Goal: Task Accomplishment & Management: Use online tool/utility

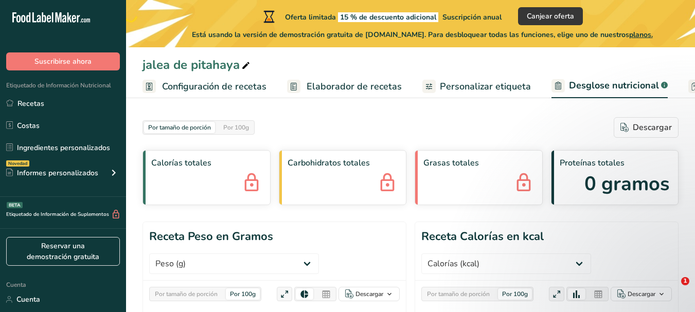
select select "Calories"
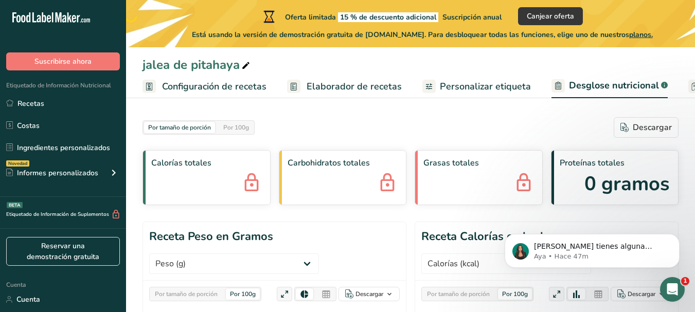
scroll to position [0, 215]
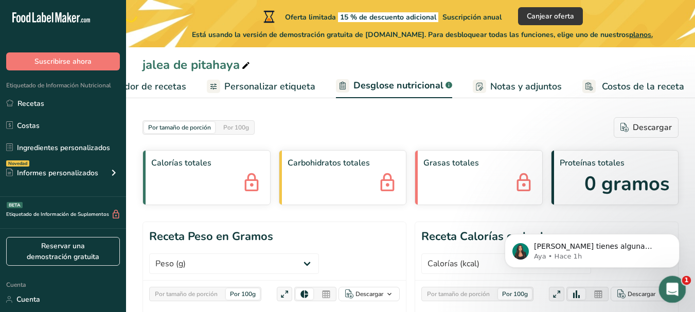
click at [678, 280] on div "Abrir Intercom Messenger" at bounding box center [671, 288] width 34 height 34
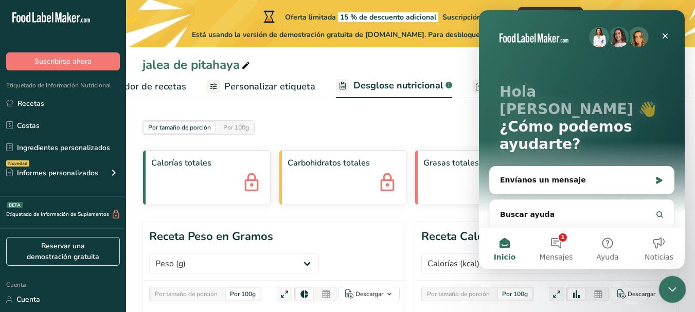
scroll to position [0, 0]
click at [559, 235] on button "3 Mensajes" at bounding box center [555, 248] width 51 height 41
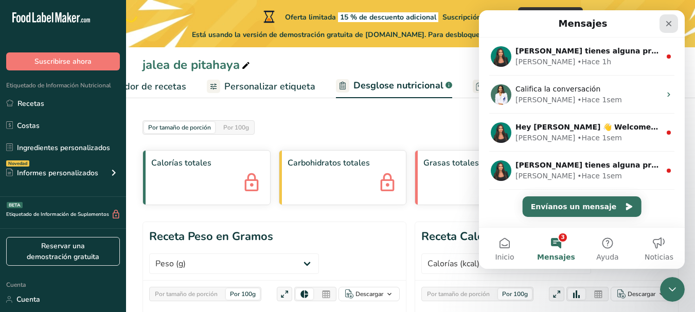
click at [665, 18] on div "Cerrar" at bounding box center [668, 23] width 19 height 19
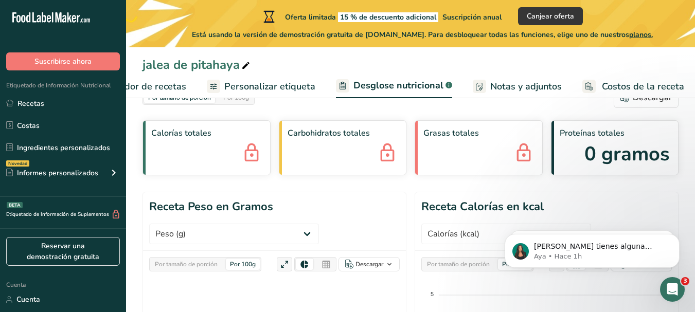
scroll to position [20, 0]
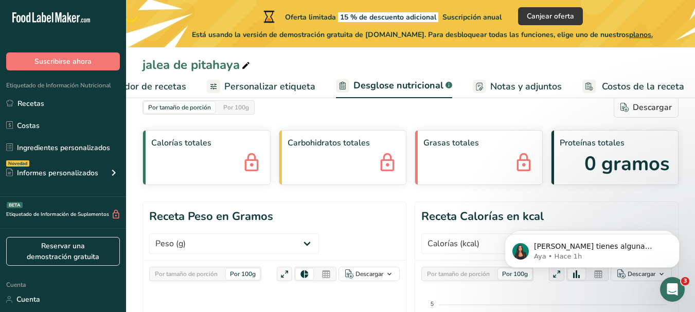
click at [194, 169] on div "Calorías totales" at bounding box center [206, 157] width 128 height 55
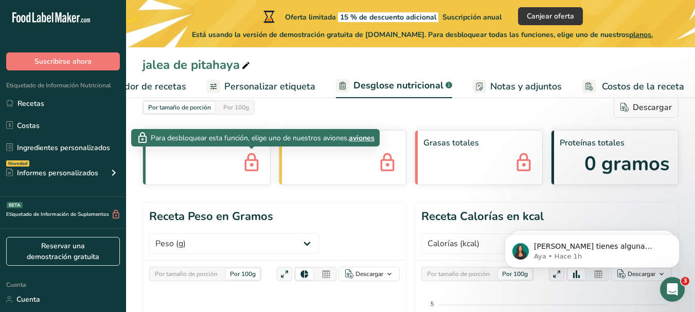
click at [247, 160] on icon at bounding box center [251, 164] width 21 height 28
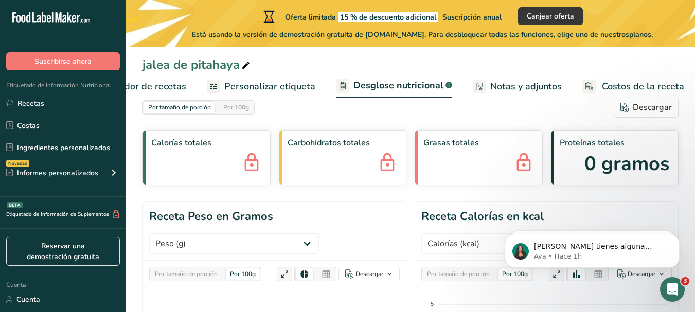
click at [255, 169] on icon at bounding box center [251, 164] width 21 height 28
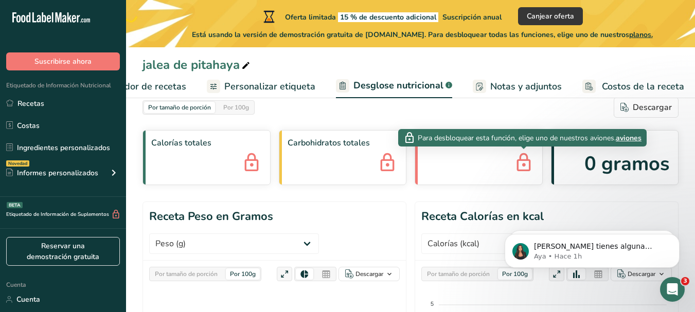
click at [521, 168] on icon at bounding box center [523, 164] width 21 height 28
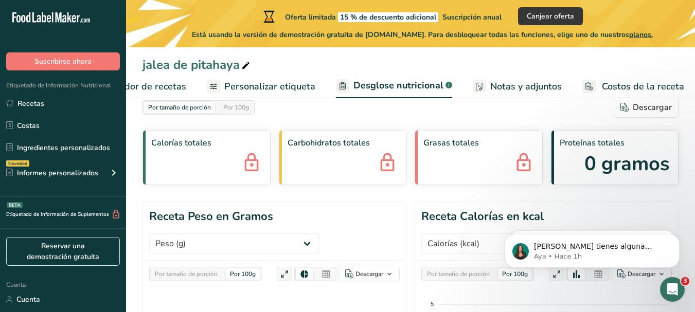
click at [609, 160] on font "0 gramos" at bounding box center [626, 164] width 85 height 26
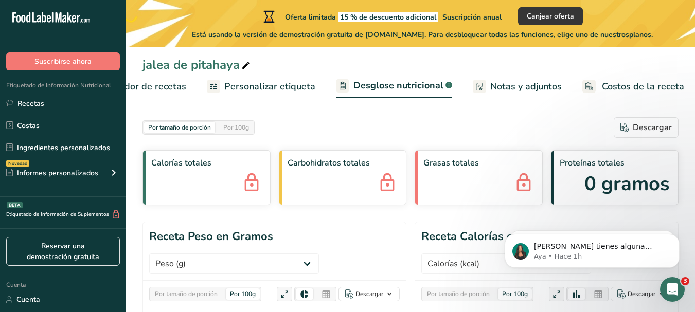
click at [244, 85] on font "Personalizar etiqueta" at bounding box center [269, 86] width 91 height 12
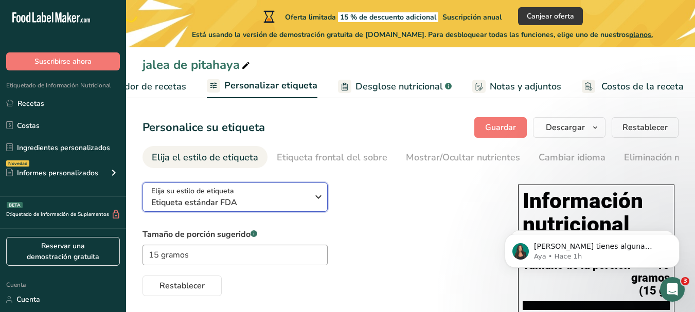
click at [234, 201] on font "Etiqueta estándar FDA" at bounding box center [194, 202] width 86 height 11
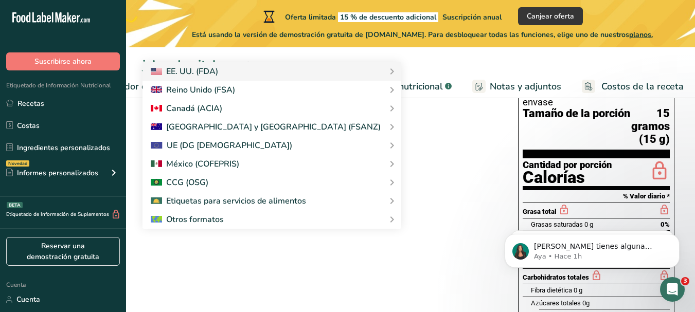
scroll to position [154, 0]
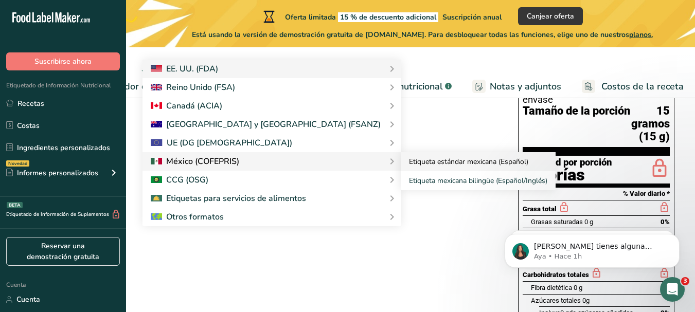
click at [409, 166] on font "Etiqueta estándar mexicana (Español)" at bounding box center [468, 162] width 119 height 10
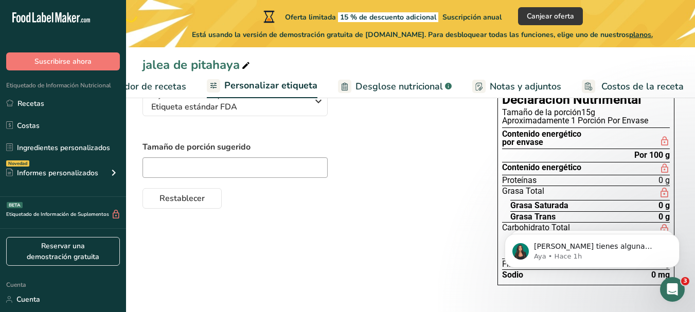
scroll to position [98, 0]
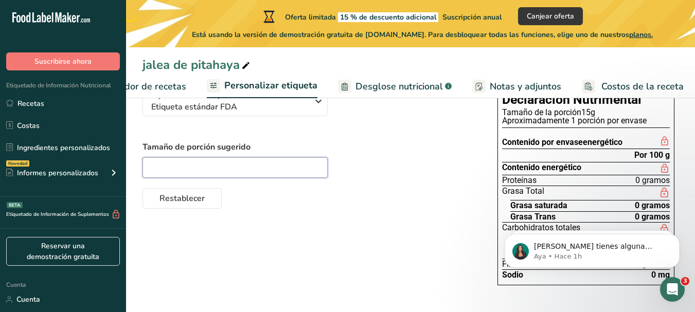
click at [186, 168] on input "text" at bounding box center [234, 167] width 185 height 21
type input "15 gr"
click at [465, 200] on div "Restablecer" at bounding box center [309, 196] width 334 height 25
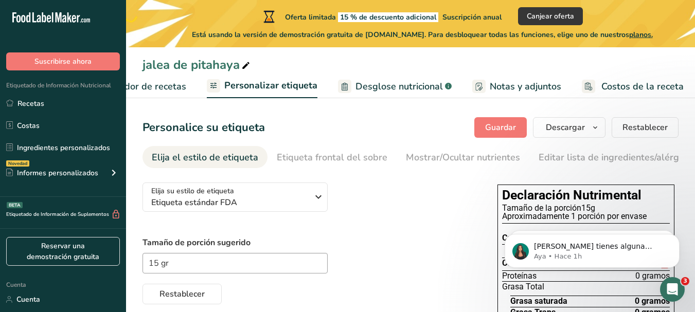
scroll to position [51, 0]
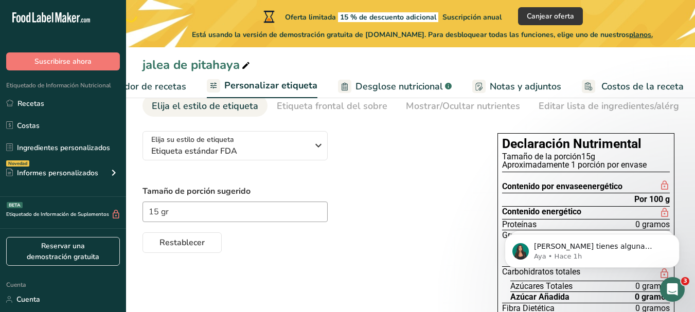
click at [599, 198] on section "Por 100 g" at bounding box center [586, 199] width 168 height 12
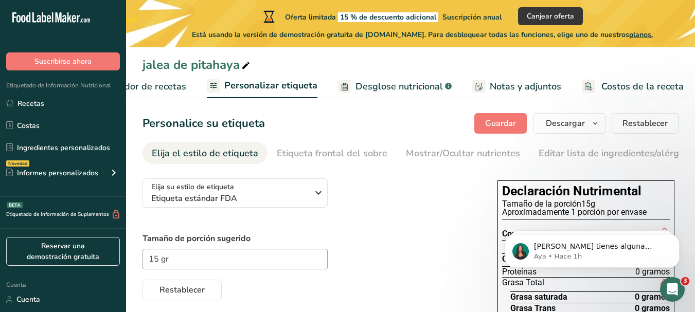
scroll to position [0, 0]
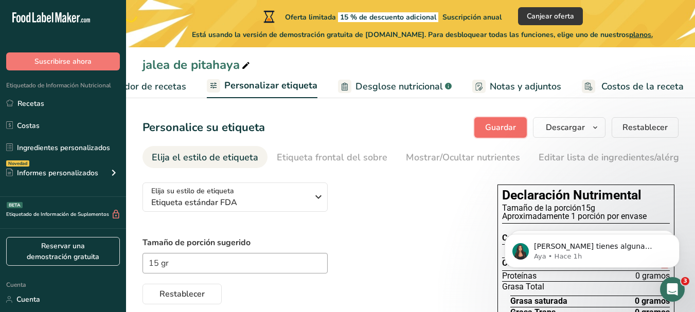
click at [503, 124] on font "Guardar" at bounding box center [500, 127] width 31 height 11
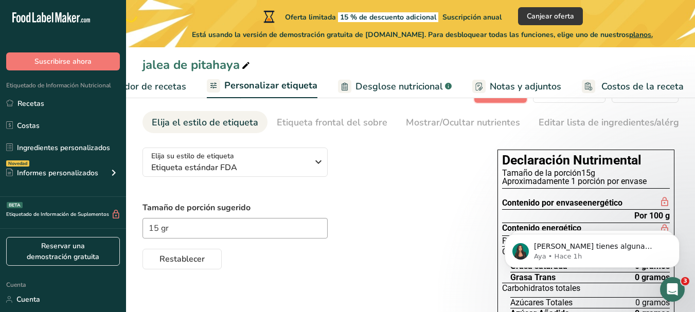
scroll to position [98, 0]
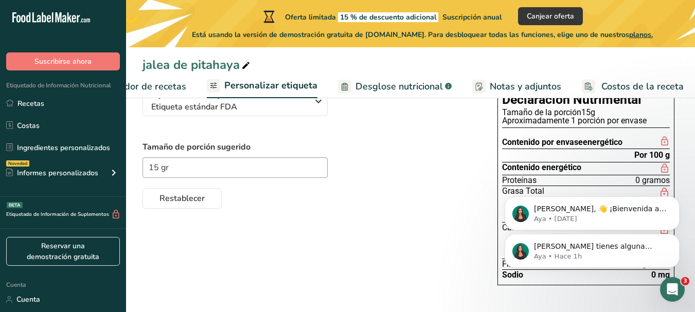
click at [675, 236] on icon "Descartar notificación" at bounding box center [676, 237] width 5 height 5
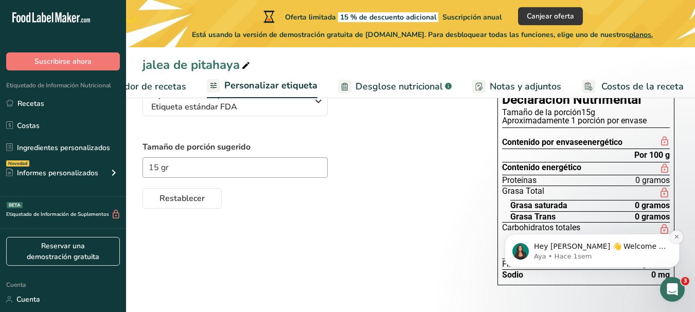
click at [676, 234] on icon "Dismiss notification" at bounding box center [677, 237] width 6 height 6
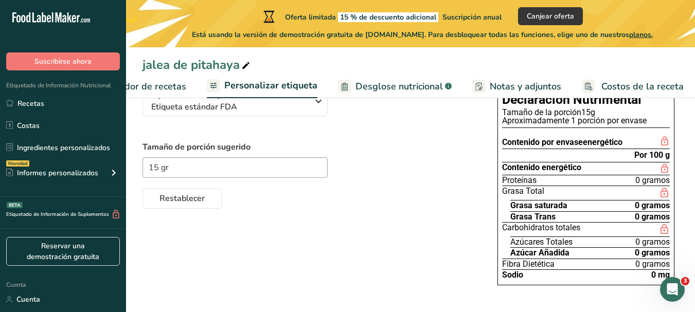
scroll to position [47, 0]
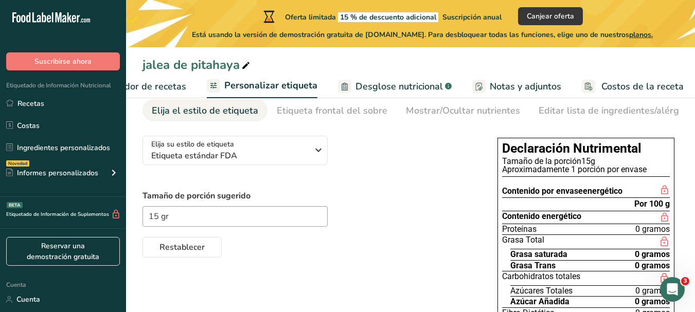
click at [574, 195] on font "Contenido por envase" at bounding box center [542, 191] width 81 height 10
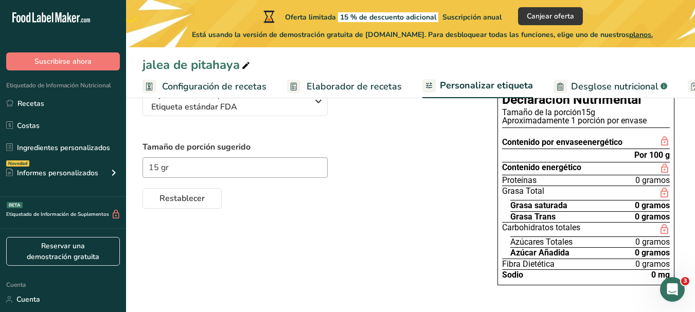
scroll to position [0, 0]
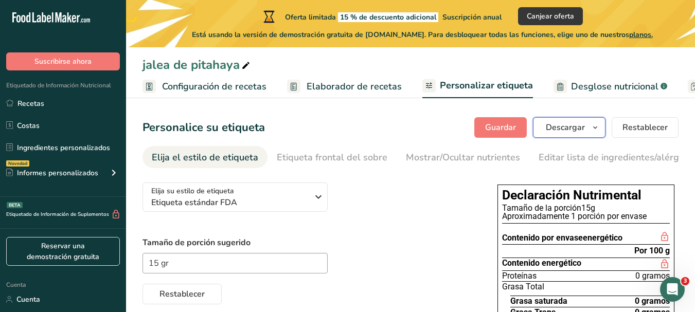
click at [578, 125] on font "Descargar" at bounding box center [565, 127] width 39 height 11
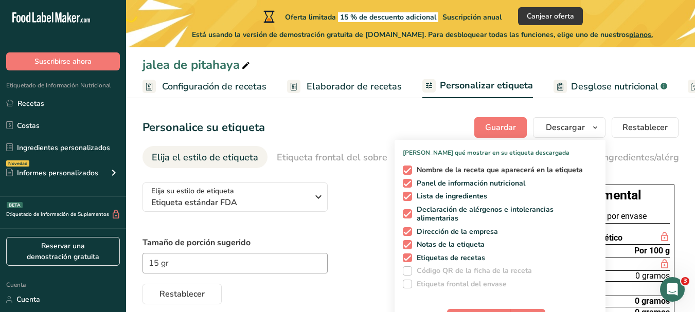
click at [550, 168] on font "Nombre de la receta que aparecerá en la etiqueta" at bounding box center [500, 170] width 166 height 10
click at [409, 168] on input "Nombre de la receta que aparecerá en la etiqueta" at bounding box center [406, 170] width 7 height 7
checkbox input "false"
click at [481, 185] on font "Panel de información nutricional" at bounding box center [471, 183] width 109 height 10
click at [409, 185] on input "Panel de información nutricional" at bounding box center [406, 183] width 7 height 7
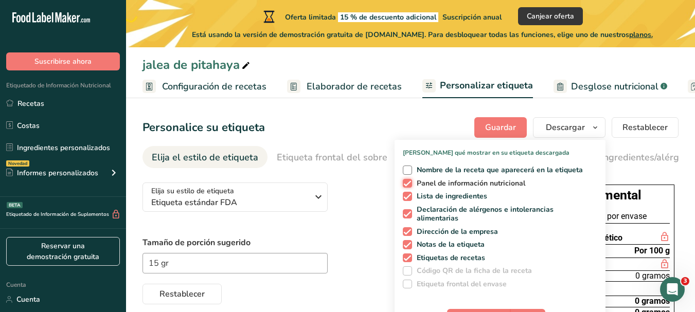
checkbox input "false"
click at [477, 191] on font "Lista de ingredientes" at bounding box center [452, 196] width 70 height 10
click at [409, 193] on input "Lista de ingredientes" at bounding box center [406, 196] width 7 height 7
checkbox input "false"
click at [477, 212] on font "Declaración de alérgenos e intolerancias alimentarias" at bounding box center [485, 214] width 137 height 19
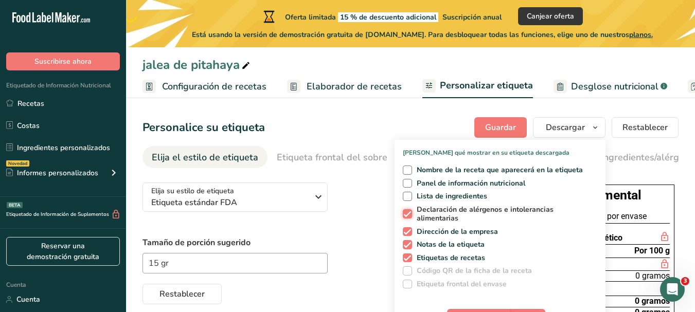
click at [409, 212] on input "Declaración de alérgenos e intolerancias alimentarias" at bounding box center [406, 214] width 7 height 7
checkbox input "false"
click at [482, 232] on font "Dirección de la empresa" at bounding box center [457, 232] width 81 height 10
click at [409, 232] on input "Dirección de la empresa" at bounding box center [406, 231] width 7 height 7
checkbox input "false"
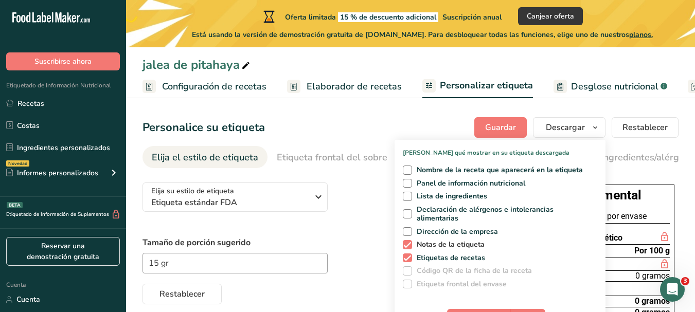
click at [479, 242] on font "Notas de la etiqueta" at bounding box center [451, 245] width 68 height 10
click at [409, 242] on input "Notas de la etiqueta" at bounding box center [406, 244] width 7 height 7
click at [443, 244] on font "Notas de la etiqueta" at bounding box center [451, 245] width 68 height 10
click at [409, 244] on input "Notas de la etiqueta" at bounding box center [406, 244] width 7 height 7
checkbox input "true"
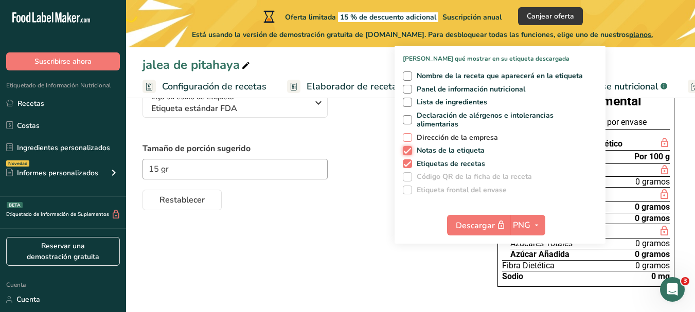
scroll to position [98, 0]
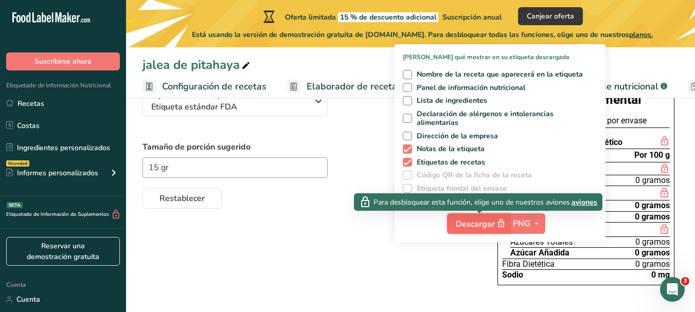
click at [483, 222] on font "Descargar" at bounding box center [475, 224] width 39 height 11
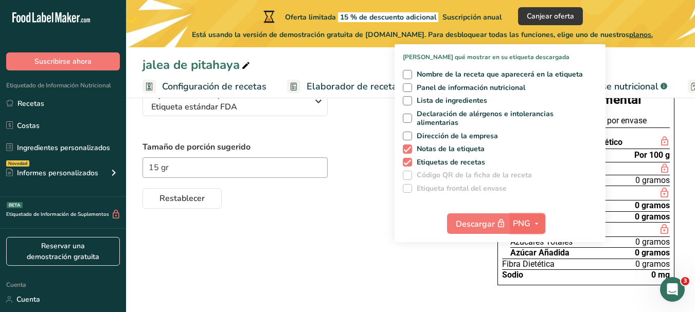
click at [544, 218] on button "PNG" at bounding box center [527, 223] width 35 height 21
click at [541, 291] on link "PDF" at bounding box center [528, 295] width 33 height 17
click at [626, 61] on div "jalea de pitahaya" at bounding box center [410, 65] width 569 height 19
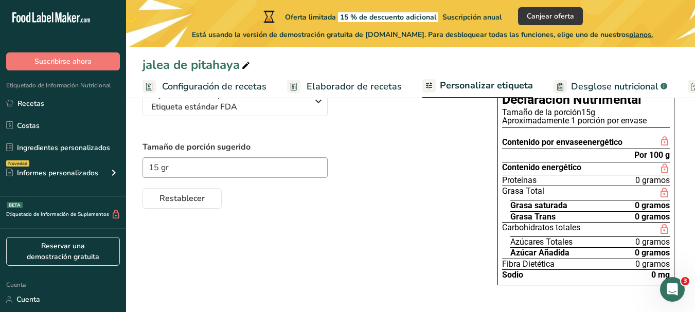
click at [552, 138] on font "Contenido por envase" at bounding box center [542, 142] width 81 height 10
click at [547, 113] on font "Tamaño de la porción" at bounding box center [541, 112] width 79 height 10
click at [483, 81] on font "Personalizar etiqueta" at bounding box center [486, 85] width 93 height 12
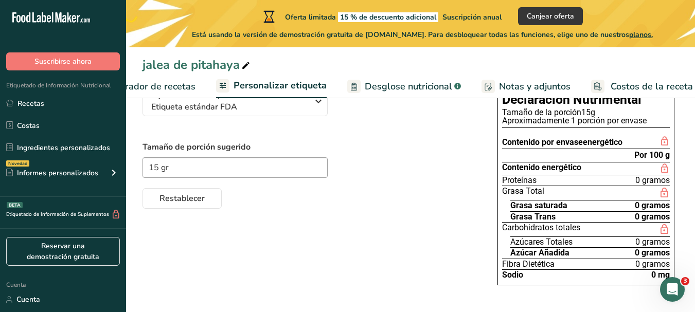
scroll to position [0, 215]
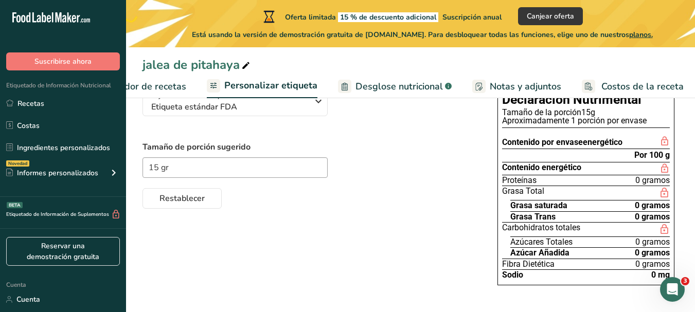
click at [521, 80] on font "Notas y adjuntos" at bounding box center [525, 86] width 71 height 12
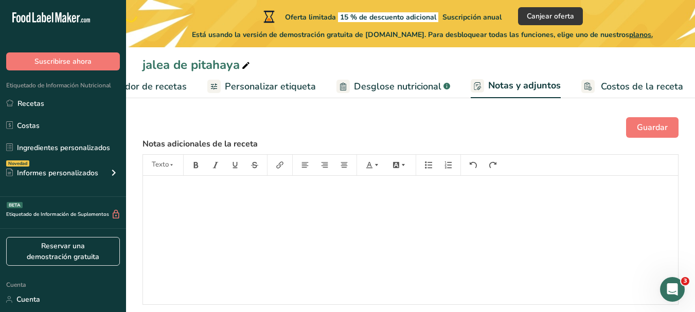
click at [294, 85] on font "Personalizar etiqueta" at bounding box center [270, 86] width 91 height 12
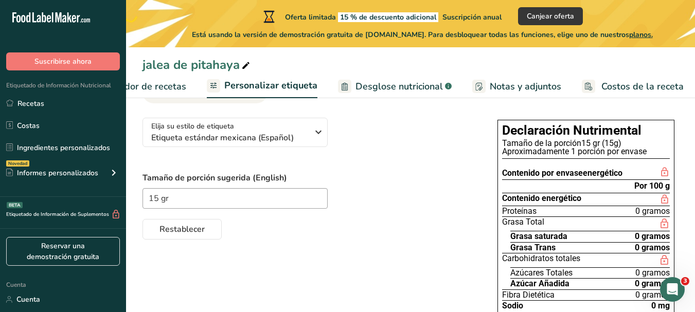
scroll to position [47, 0]
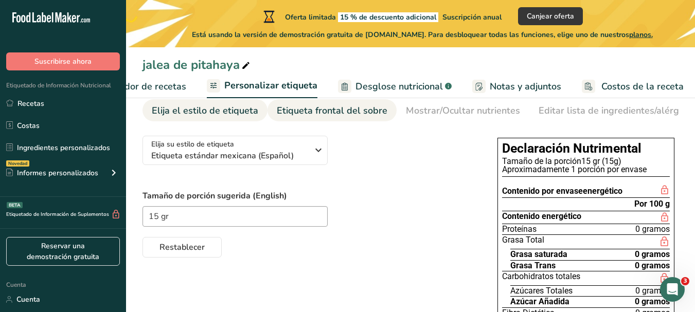
click at [331, 114] on font "Etiqueta frontal del sobre" at bounding box center [332, 110] width 111 height 12
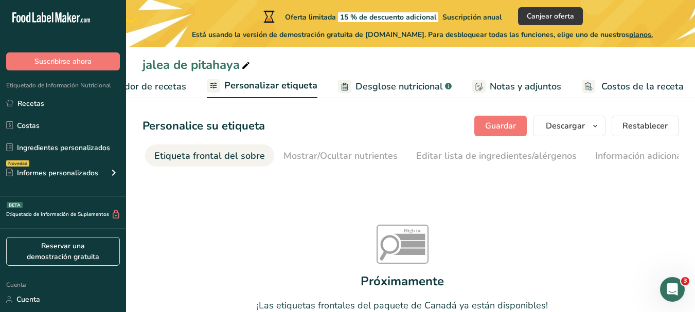
scroll to position [0, 0]
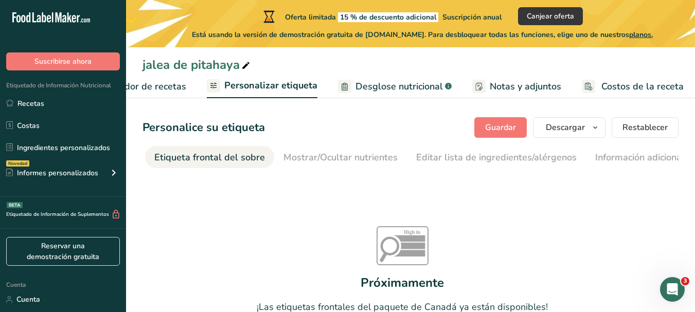
click at [417, 91] on font "Desglose nutricional" at bounding box center [398, 86] width 87 height 12
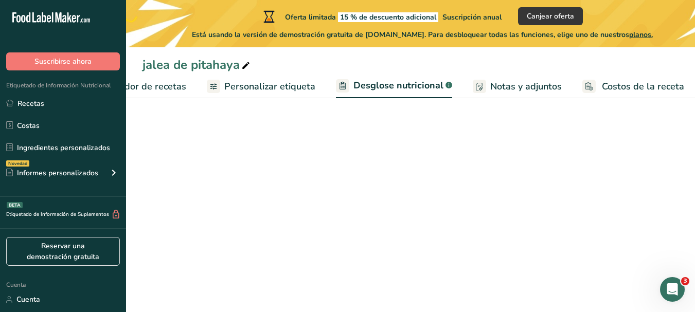
select select "Calories"
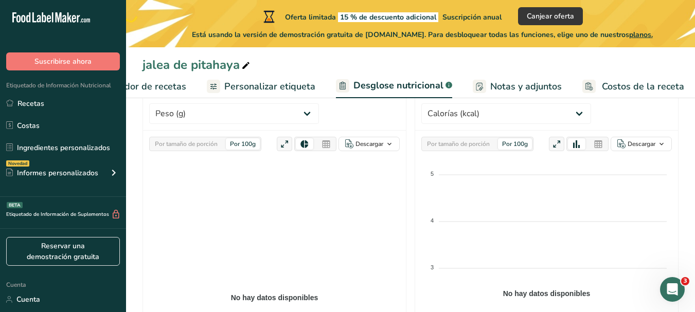
scroll to position [154, 0]
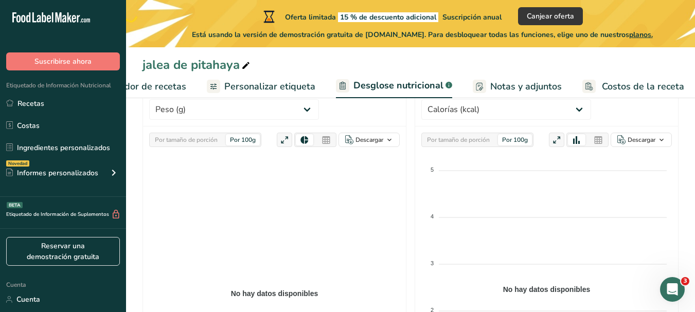
click at [251, 85] on font "Personalizar etiqueta" at bounding box center [269, 86] width 91 height 12
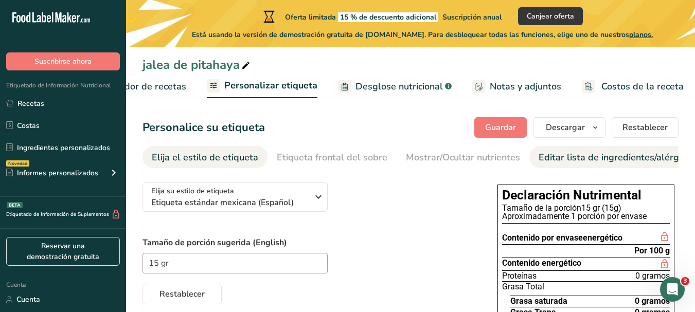
click at [621, 166] on link "Editar lista de ingredientes/alérgenos" at bounding box center [618, 157] width 160 height 23
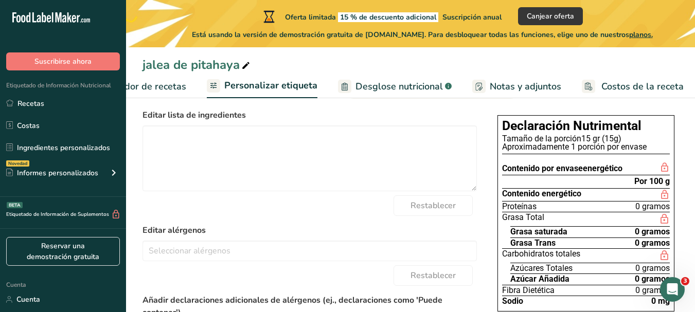
scroll to position [51, 0]
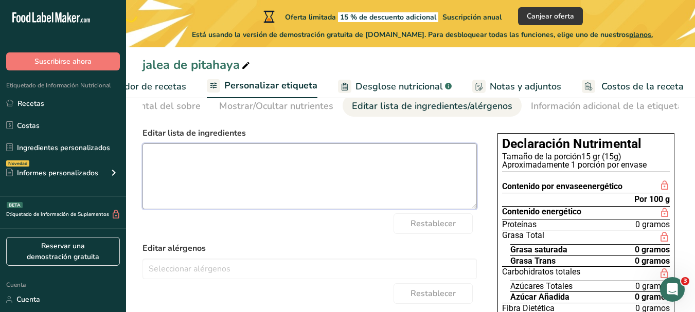
click at [174, 165] on textarea at bounding box center [309, 176] width 334 height 66
click at [233, 158] on textarea "pulpa de pitahaya roja, ácido cítrico, sorbato de potasio" at bounding box center [309, 176] width 334 height 66
click at [395, 165] on textarea "pulpa de pitahaya roja, azúcar, ácido cítrico, sorbato de potasio" at bounding box center [309, 176] width 334 height 66
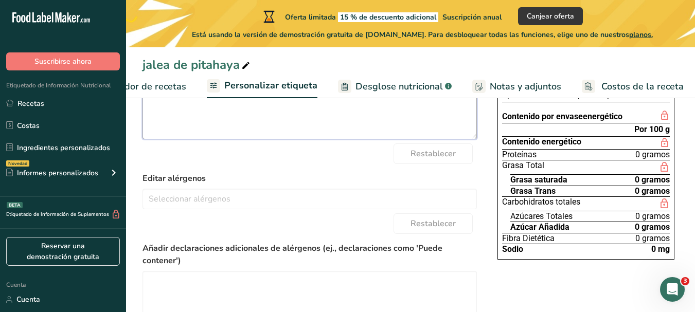
scroll to position [103, 0]
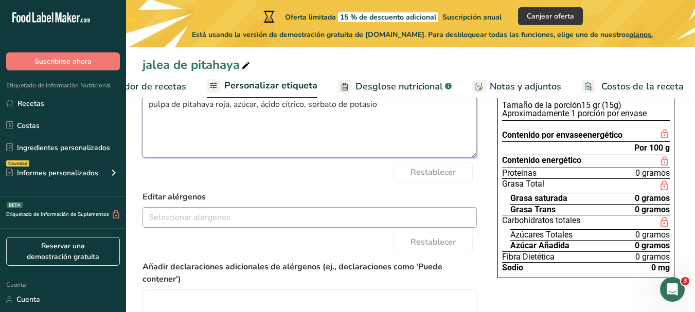
type textarea "pulpa de pitahaya roja, azúcar, ácido cítrico, sorbato de potasio"
click at [184, 221] on input "text" at bounding box center [309, 217] width 333 height 16
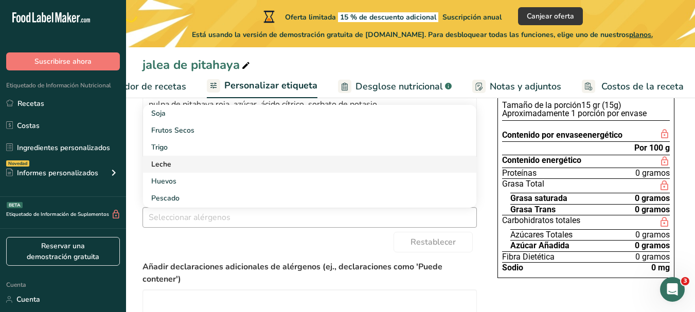
click at [187, 168] on link "Leche" at bounding box center [309, 164] width 333 height 17
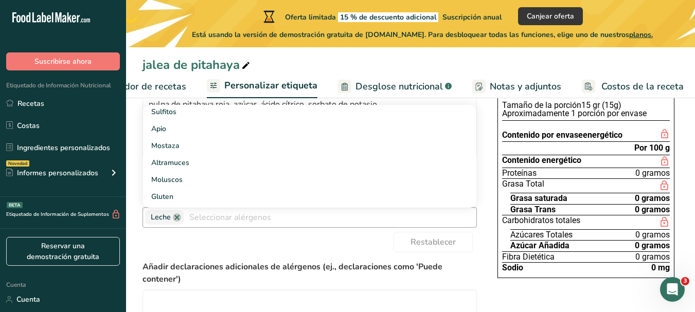
scroll to position [206, 0]
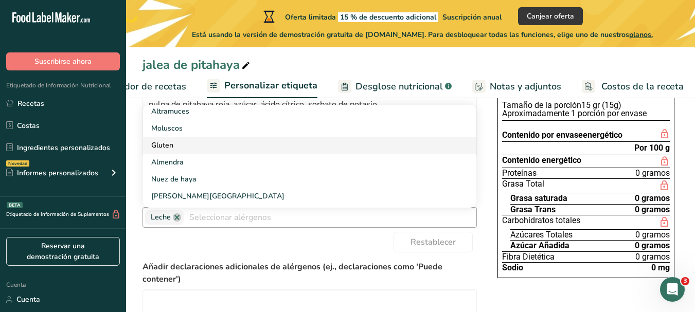
click at [176, 146] on link "Gluten" at bounding box center [309, 145] width 333 height 17
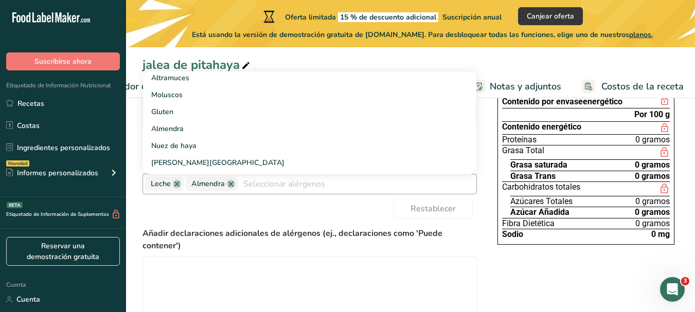
scroll to position [154, 0]
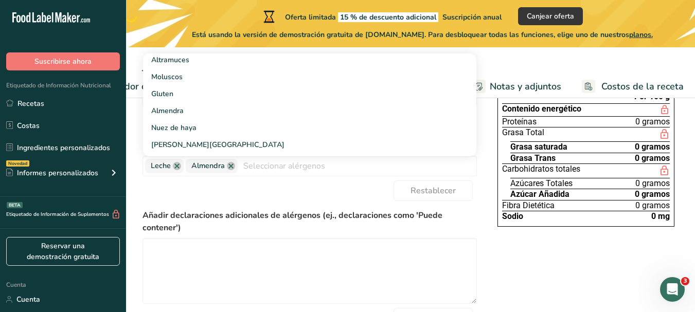
click at [483, 208] on div "Elija su estilo de etiqueta Etiqueta estándar mexicana (Español) [GEOGRAPHIC_DA…" at bounding box center [410, 197] width 536 height 354
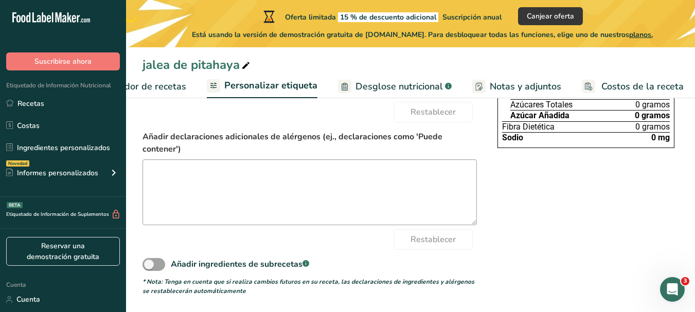
scroll to position [133, 0]
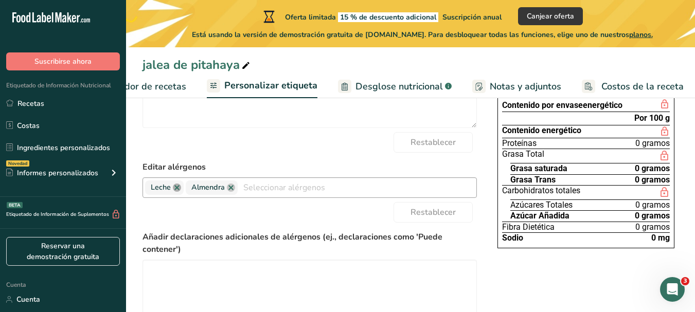
click at [175, 187] on link at bounding box center [177, 188] width 8 height 8
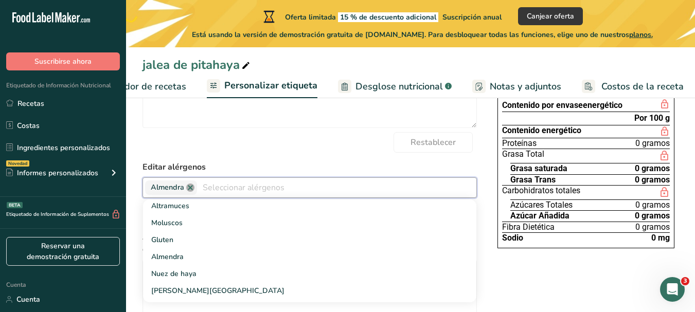
click at [187, 191] on link at bounding box center [190, 188] width 8 height 8
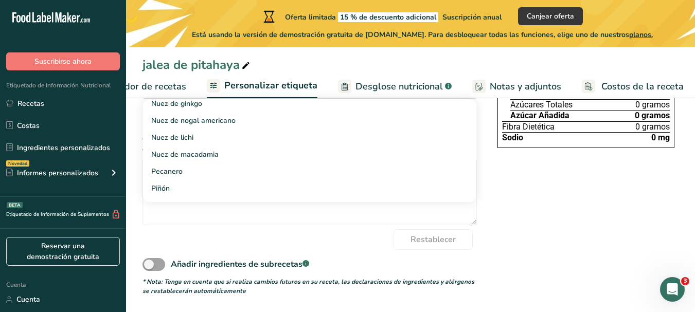
scroll to position [236, 0]
click at [579, 250] on div "Elija su estilo de etiqueta Etiqueta estándar mexicana (Español) [GEOGRAPHIC_DA…" at bounding box center [410, 118] width 536 height 354
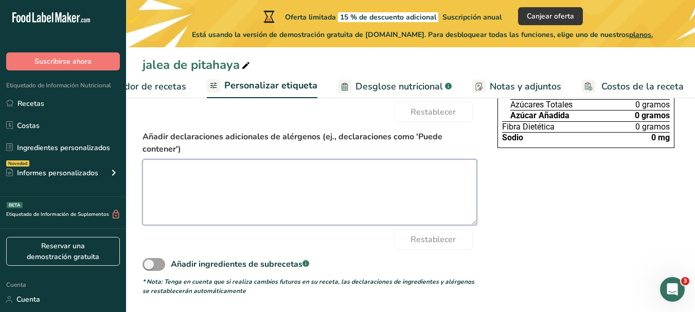
click at [156, 172] on textarea at bounding box center [309, 192] width 334 height 66
type textarea "puede contener trazas de leche y glutén"
click at [513, 235] on div "Elija su estilo de etiqueta Etiqueta estándar mexicana (Español) [GEOGRAPHIC_DA…" at bounding box center [410, 118] width 536 height 354
click at [280, 176] on textarea "puede contener trazas de leche y glutén" at bounding box center [309, 192] width 334 height 66
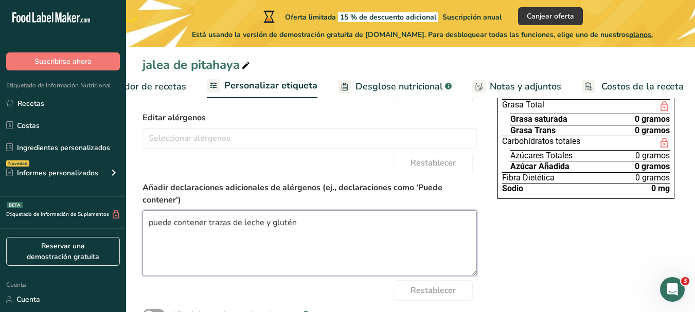
scroll to position [185, 0]
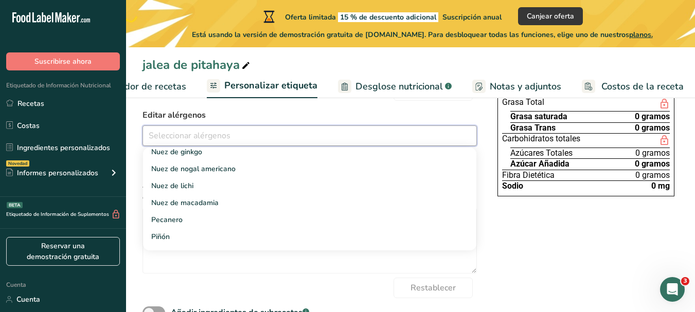
click at [354, 143] on input "text" at bounding box center [309, 136] width 333 height 16
click at [546, 260] on div "Elija su estilo de etiqueta Etiqueta estándar mexicana (Español) [GEOGRAPHIC_DA…" at bounding box center [410, 167] width 536 height 354
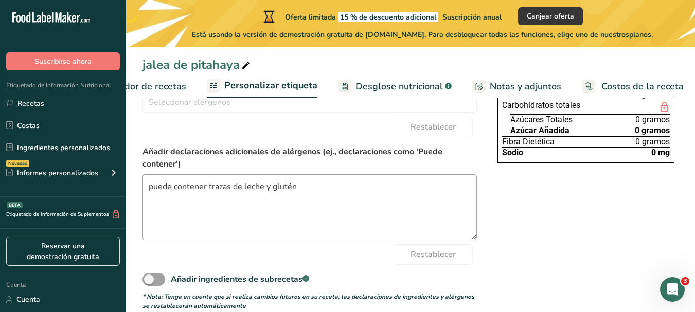
scroll to position [236, 0]
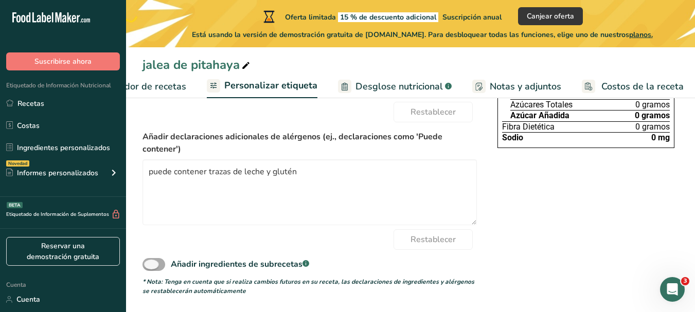
drag, startPoint x: 148, startPoint y: 265, endPoint x: 173, endPoint y: 264, distance: 25.2
click at [173, 264] on label "Añadir ingredientes de subrecetas .a-a{fill:#347362;}.b-a{fill:#fff;}" at bounding box center [225, 264] width 167 height 13
click at [149, 264] on input "Añadir ingredientes de subrecetas .a-a{fill:#347362;}.b-a{fill:#fff;}" at bounding box center [145, 264] width 7 height 7
checkbox input "true"
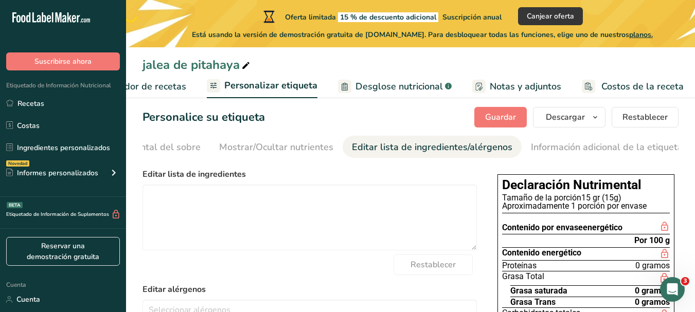
scroll to position [0, 0]
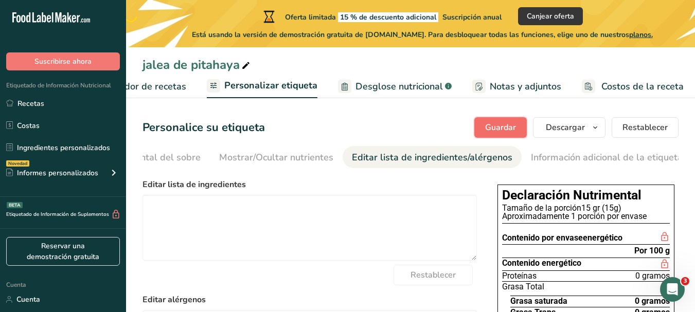
click at [511, 128] on font "Guardar" at bounding box center [500, 127] width 31 height 11
click at [169, 91] on font "Elaborador de recetas" at bounding box center [138, 86] width 95 height 12
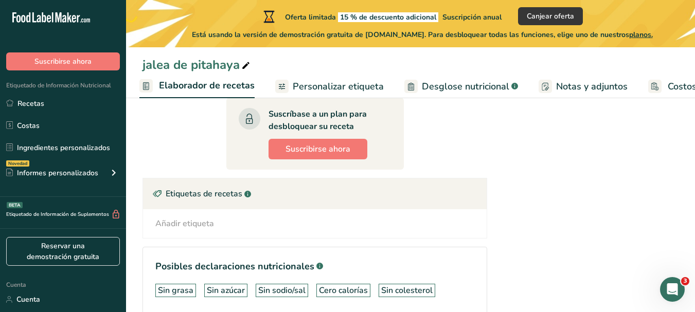
scroll to position [289, 0]
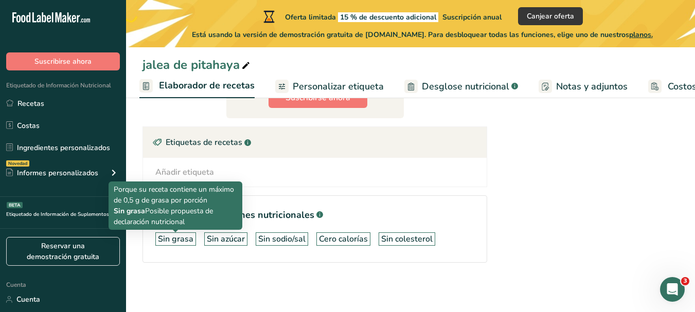
click at [176, 245] on div "Sin grasa" at bounding box center [175, 239] width 35 height 12
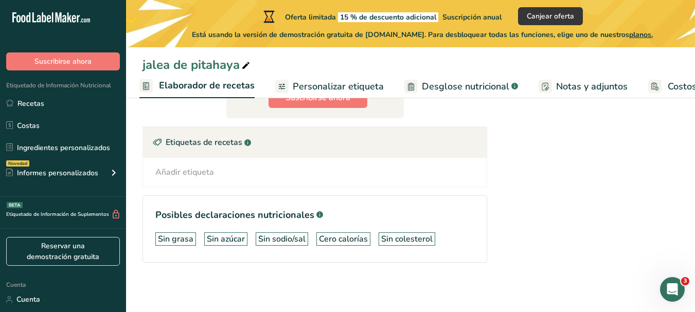
click at [182, 239] on font "Sin grasa" at bounding box center [175, 238] width 35 height 11
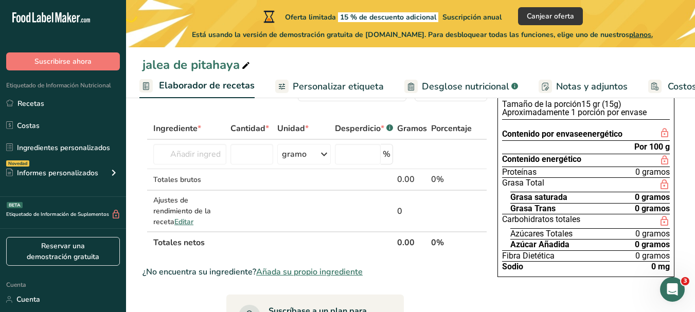
scroll to position [0, 0]
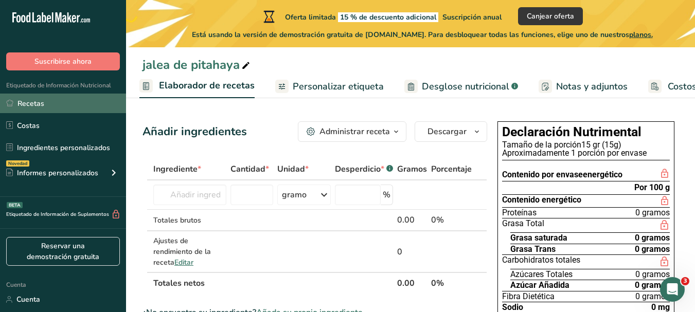
click at [25, 100] on font "Recetas" at bounding box center [30, 104] width 27 height 10
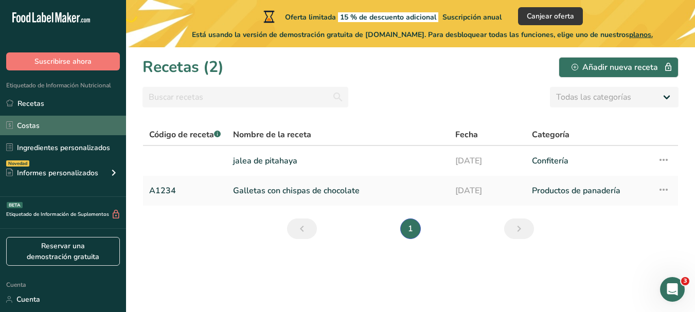
click at [31, 129] on font "Costas" at bounding box center [28, 126] width 23 height 10
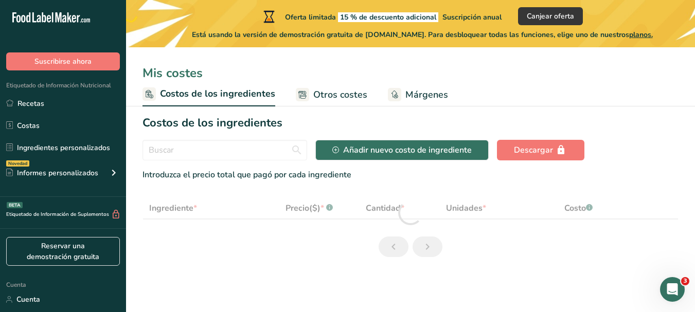
select select "1"
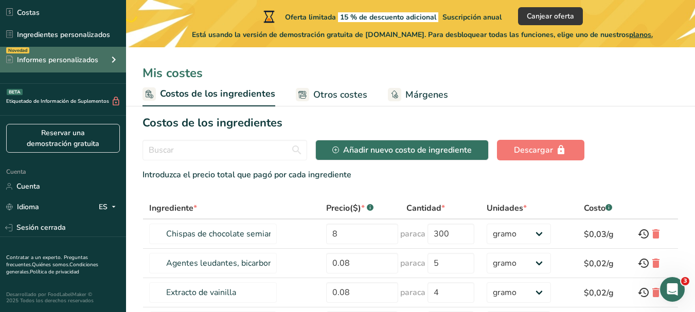
click at [61, 59] on font "Informes personalizados" at bounding box center [57, 60] width 81 height 10
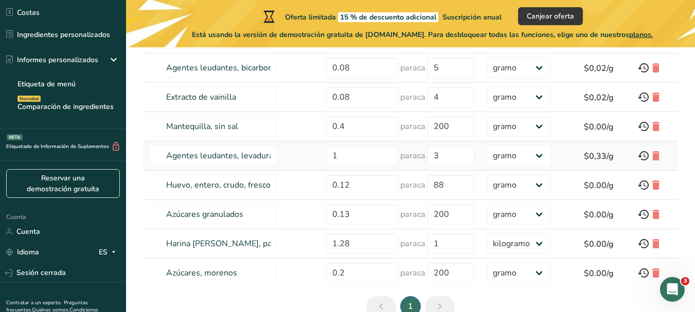
scroll to position [249, 0]
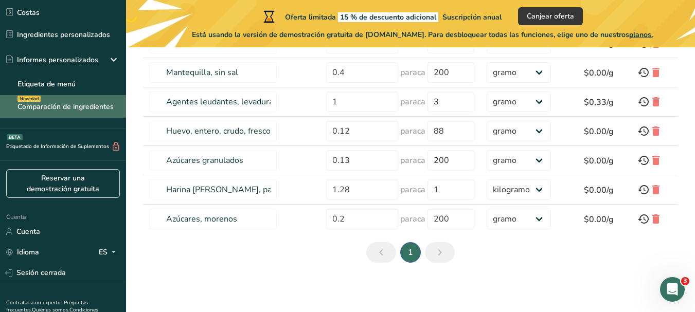
click at [48, 103] on font "Comparación de ingredientes" at bounding box center [65, 107] width 96 height 10
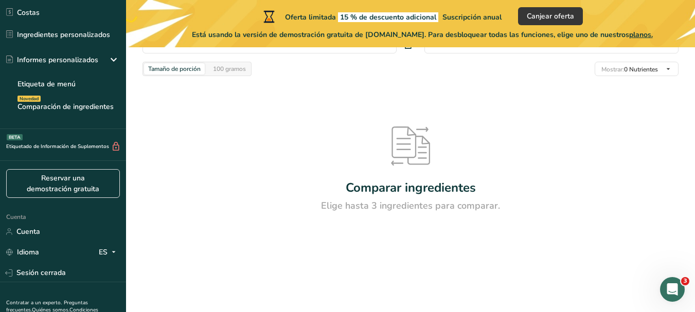
scroll to position [55, 0]
click at [676, 285] on icon "Abrir Intercom Messenger" at bounding box center [670, 288] width 17 height 17
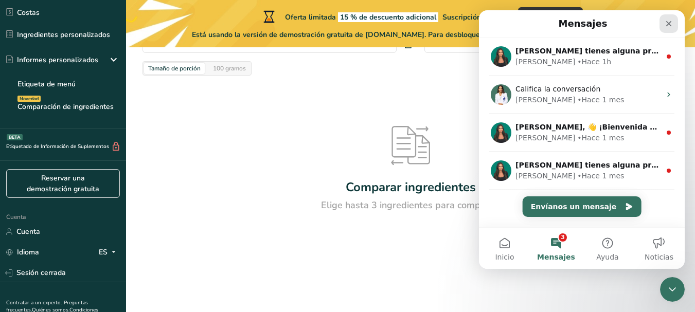
click at [675, 17] on div "Cerrar" at bounding box center [668, 23] width 19 height 19
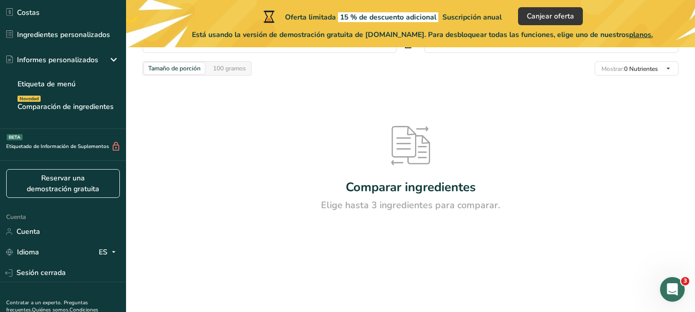
click at [562, 97] on div "Comparar ingredientes Elige hasta 3 ingredientes para comparar." at bounding box center [410, 169] width 536 height 187
